Goal: Communication & Community: Ask a question

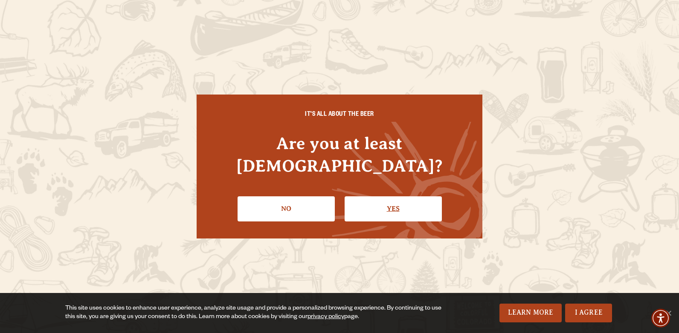
click at [402, 197] on link "Yes" at bounding box center [393, 209] width 97 height 25
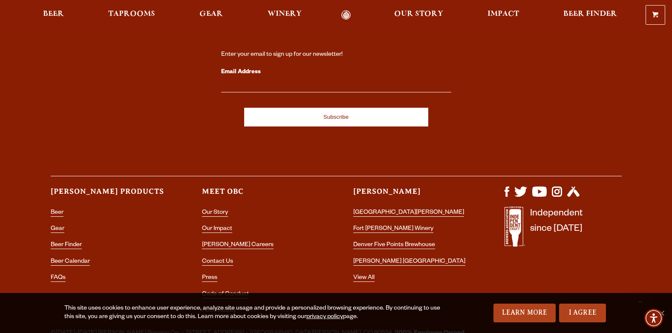
scroll to position [2522, 0]
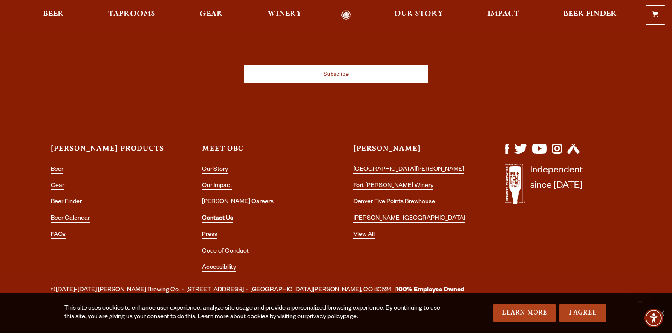
click at [228, 216] on link "Contact Us" at bounding box center [217, 220] width 31 height 8
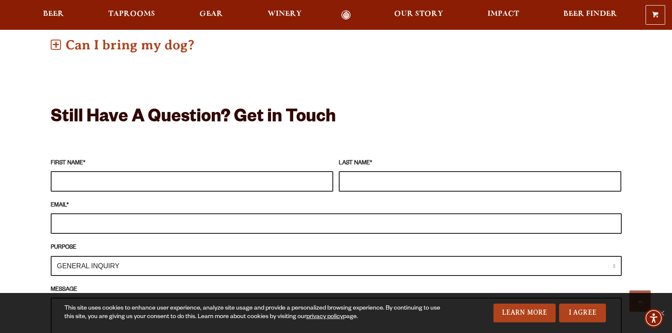
scroll to position [682, 0]
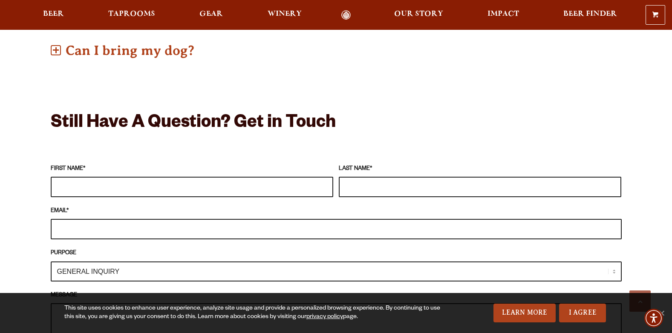
click at [614, 262] on select "GENERAL INQUIRY TAPROOM / BREWERY WINERY BOOK A TOUR MEDIA INQUIRY GEAR SHOP [P…" at bounding box center [336, 272] width 571 height 20
select select "DISTRIBUTOR / ACCOUNT INQUIRY"
click at [51, 262] on select "GENERAL INQUIRY TAPROOM / BREWERY WINERY BOOK A TOUR MEDIA INQUIRY GEAR SHOP [P…" at bounding box center [336, 272] width 571 height 20
click at [124, 177] on input "FIRST NAME *" at bounding box center [192, 187] width 283 height 20
type input "[PERSON_NAME]"
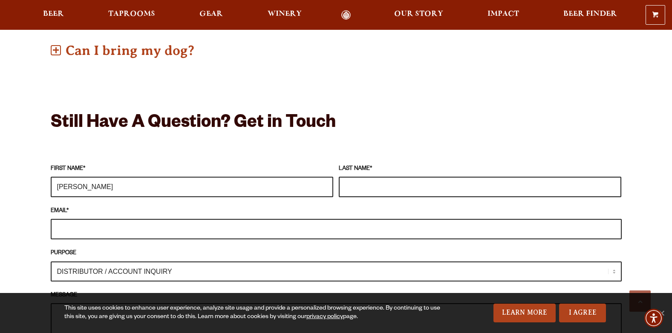
click at [373, 177] on input "LAST NAME *" at bounding box center [480, 187] width 283 height 20
click at [86, 207] on p "EMAIL *" at bounding box center [336, 223] width 571 height 33
click at [84, 219] on input "EMAIL *" at bounding box center [336, 229] width 571 height 20
type input "[EMAIL_ADDRESS][DOMAIN_NAME]"
type input "[PERSON_NAME]"
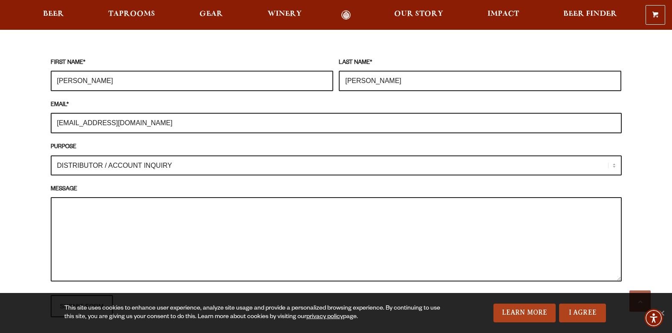
scroll to position [853, 0]
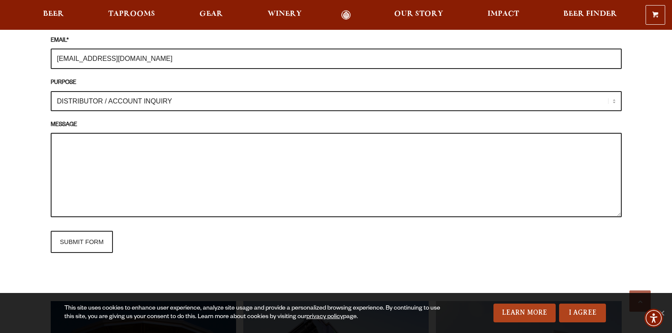
click at [79, 133] on textarea "MESSAGE" at bounding box center [336, 175] width 571 height 84
click at [203, 138] on textarea "Good evening, So Im a Owner of two liquor stores in the [GEOGRAPHIC_DATA]" at bounding box center [336, 175] width 571 height 84
click at [219, 143] on textarea "Good evening, So Im a Owner of two liquor stores in the [GEOGRAPHIC_DATA]" at bounding box center [336, 175] width 571 height 84
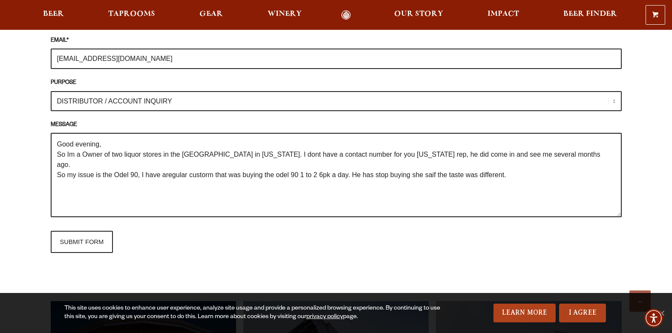
click at [417, 152] on textarea "Good evening, So Im a Owner of two liquor stores in the [GEOGRAPHIC_DATA] in [U…" at bounding box center [336, 175] width 571 height 84
click at [434, 150] on textarea "Good evening, So Im a Owner of two liquor stores in the [GEOGRAPHIC_DATA] in [U…" at bounding box center [336, 175] width 571 height 84
click at [432, 148] on textarea "Good evening, So Im a Owner of two liquor stores in the [GEOGRAPHIC_DATA] in [U…" at bounding box center [336, 175] width 571 height 84
click at [505, 151] on textarea "Good evening, So Im a Owner of two liquor stores in the [GEOGRAPHIC_DATA] in [U…" at bounding box center [336, 175] width 571 height 84
drag, startPoint x: 203, startPoint y: 153, endPoint x: 280, endPoint y: 177, distance: 81.3
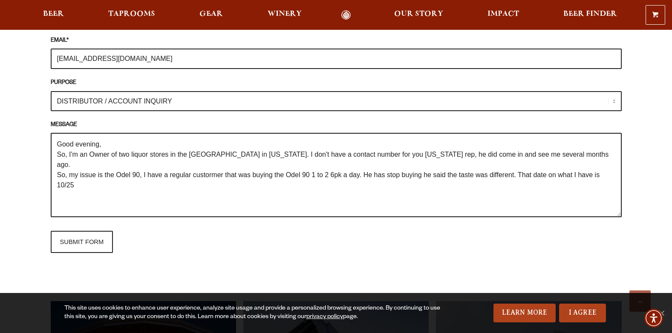
drag, startPoint x: 228, startPoint y: 190, endPoint x: 228, endPoint y: 185, distance: 4.7
drag, startPoint x: 228, startPoint y: 185, endPoint x: 206, endPoint y: 152, distance: 40.3
click at [420, 151] on textarea "Good evening, So, I'm an Owner of two liquor stores in the [GEOGRAPHIC_DATA] in…" at bounding box center [336, 175] width 571 height 84
click at [123, 162] on textarea "Good evening, So, I'm an Owner of two liquor stores in the [GEOGRAPHIC_DATA] in…" at bounding box center [336, 175] width 571 height 84
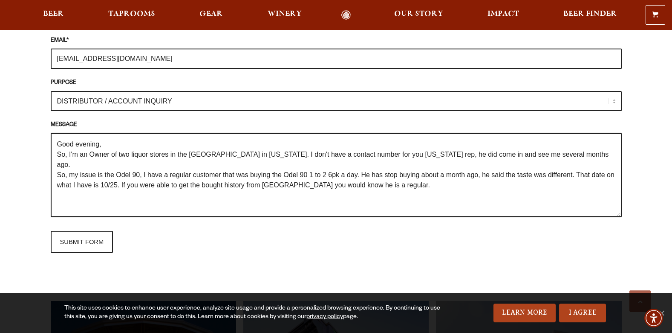
click at [390, 162] on textarea "Good evening, So, I'm an Owner of two liquor stores in the [GEOGRAPHIC_DATA] in…" at bounding box center [336, 175] width 571 height 84
drag, startPoint x: 232, startPoint y: 141, endPoint x: 114, endPoint y: 136, distance: 118.2
click at [114, 136] on textarea "Good evening, So, I'm an Owner of two liquor stores in the [GEOGRAPHIC_DATA] in…" at bounding box center [336, 175] width 571 height 84
click at [115, 136] on textarea "Good evening, So, I'm an Owner of two liquor stores in the [GEOGRAPHIC_DATA] in…" at bounding box center [336, 175] width 571 height 84
click at [223, 140] on textarea "Good evening, So, I'm an Owner of two liquor stores in the [GEOGRAPHIC_DATA] in…" at bounding box center [336, 175] width 571 height 84
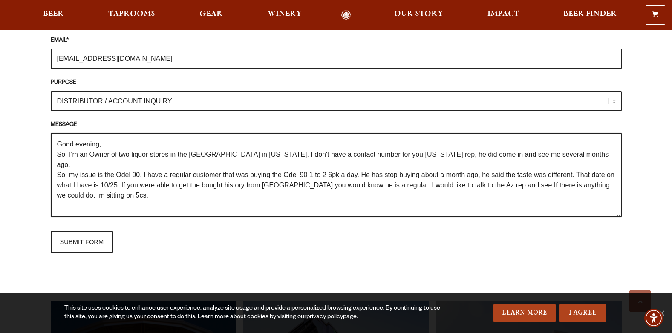
click at [224, 141] on textarea "Good evening, So, I'm an Owner of two liquor stores in the [GEOGRAPHIC_DATA] in…" at bounding box center [336, 175] width 571 height 84
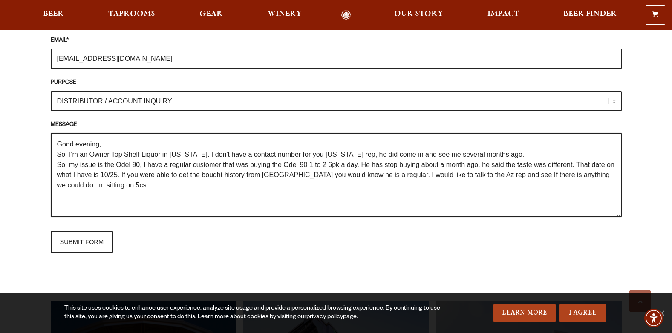
click at [166, 140] on textarea "Good evening, So, I'm an Owner Top Shelf Liquor in [US_STATE]. I don't have a c…" at bounding box center [336, 175] width 571 height 84
click at [111, 140] on textarea "Good evening, So, I'm an Owner Top Shelf Liquor in [GEOGRAPHIC_DATA] [US_STATE]…" at bounding box center [336, 175] width 571 height 84
click at [356, 142] on textarea "Good evening, So, I'm an Owner of Top Shelf Liquor in [GEOGRAPHIC_DATA] [US_STA…" at bounding box center [336, 175] width 571 height 84
click at [103, 171] on textarea "Good evening, So, I'm an Owner of Top Shelf Liquor in [GEOGRAPHIC_DATA] [US_STA…" at bounding box center [336, 175] width 571 height 84
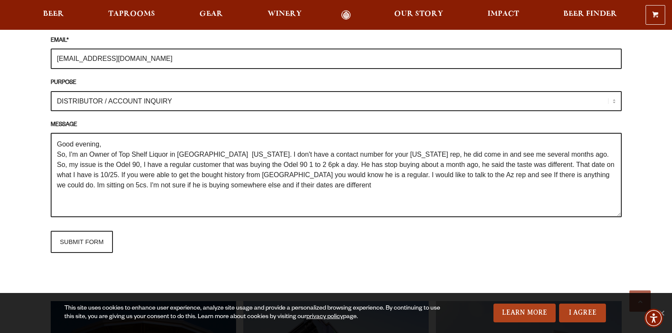
click at [325, 171] on textarea "Good evening, So, I'm an Owner of Top Shelf Liquor in [GEOGRAPHIC_DATA] [US_STA…" at bounding box center [336, 175] width 571 height 84
type textarea "Good evening, So, I'm an Owner of Top Shelf Liquor in [GEOGRAPHIC_DATA] [US_STA…"
click at [90, 231] on input "SUBMIT FORM" at bounding box center [82, 242] width 63 height 22
type input "Sending"
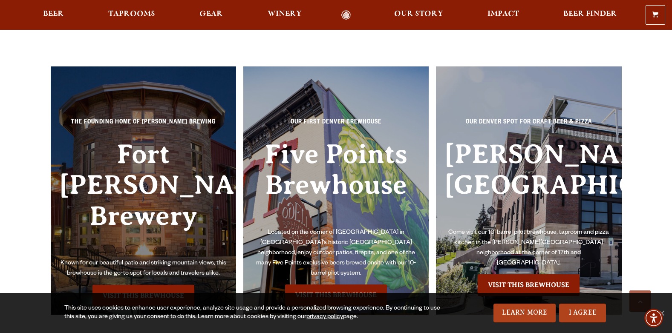
scroll to position [852, 0]
